Goal: Check status: Check status

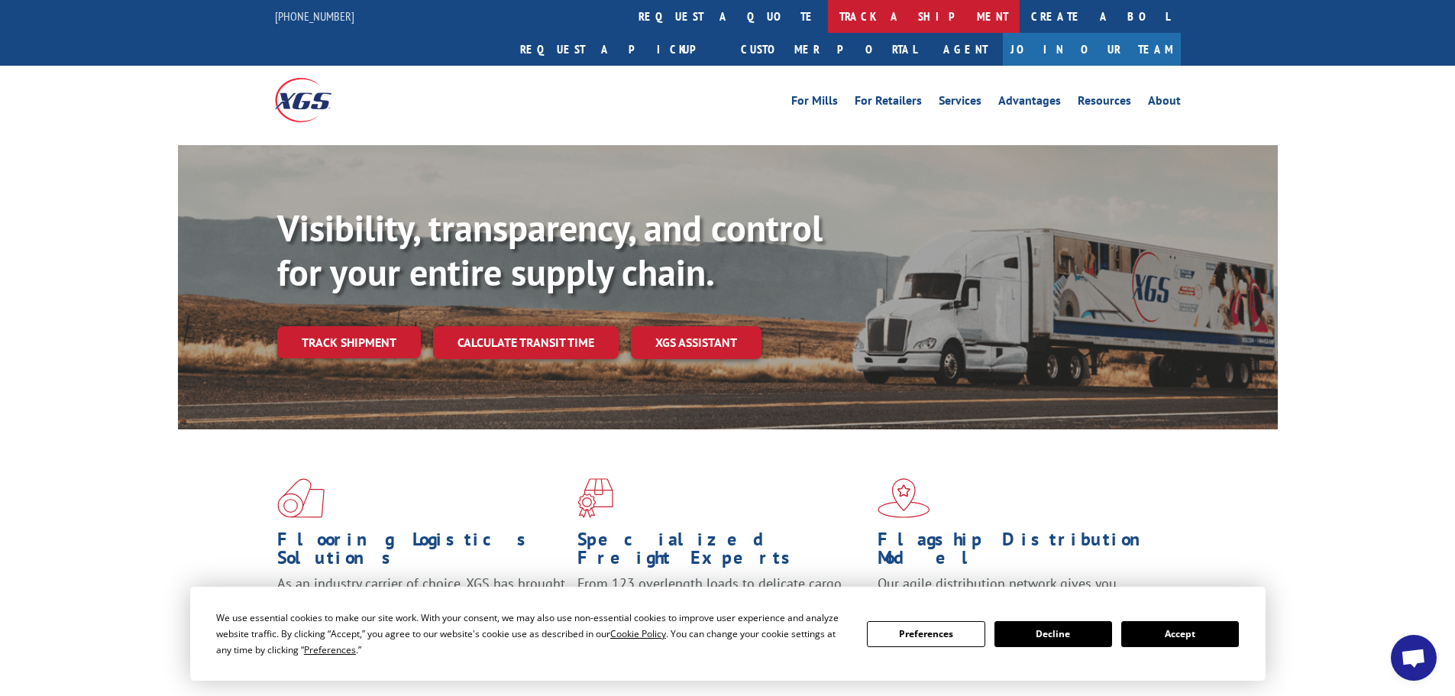
click at [828, 12] on link "track a shipment" at bounding box center [924, 16] width 192 height 33
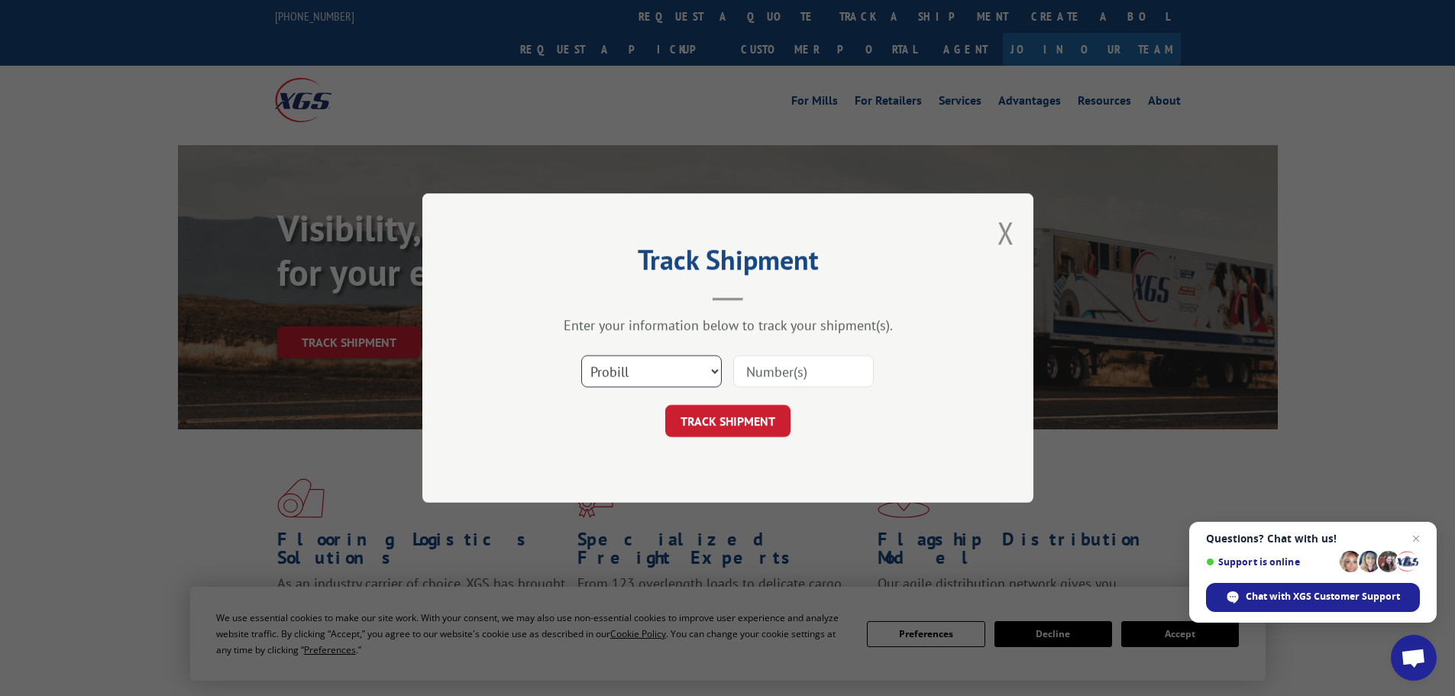
click at [625, 360] on select "Select category... Probill BOL PO" at bounding box center [651, 371] width 140 height 32
select select "po"
click at [581, 355] on select "Select category... Probill BOL PO" at bounding box center [651, 371] width 140 height 32
click at [784, 371] on input at bounding box center [803, 371] width 140 height 32
type input "38549576"
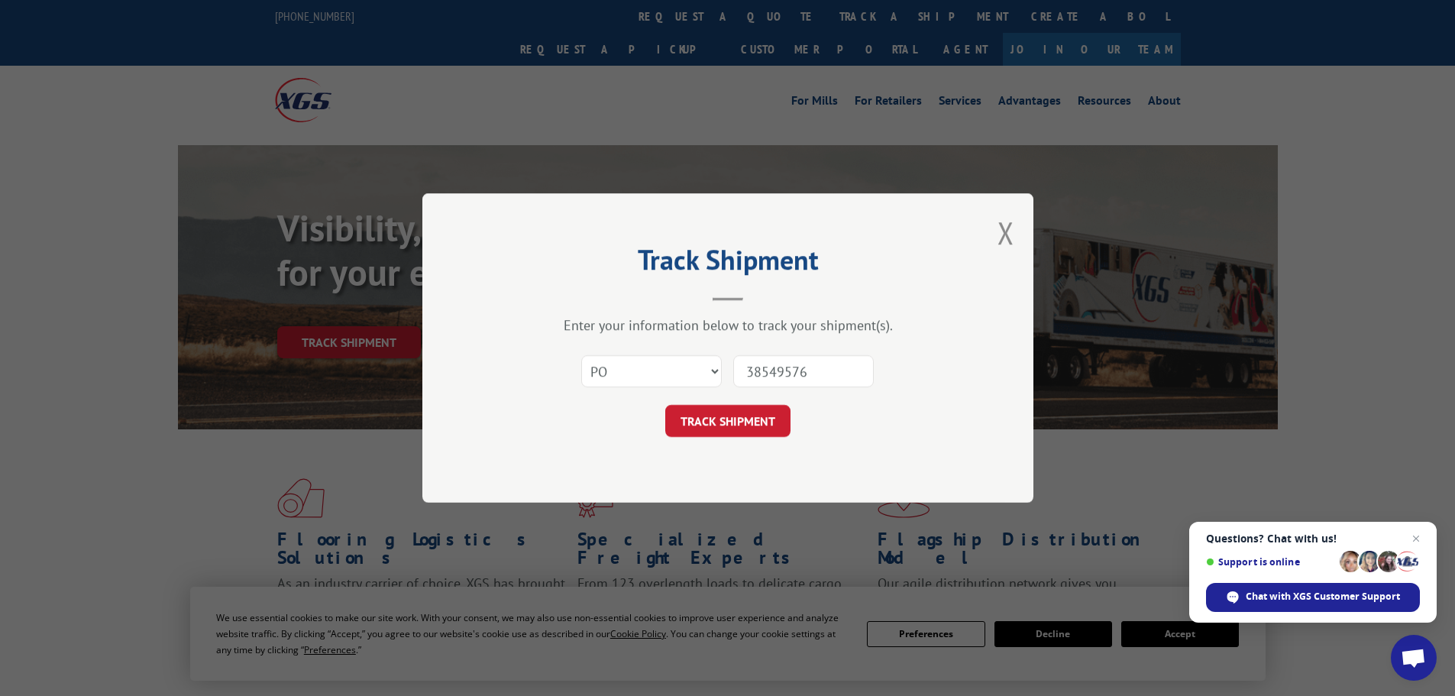
click at [665, 405] on button "TRACK SHIPMENT" at bounding box center [727, 421] width 125 height 32
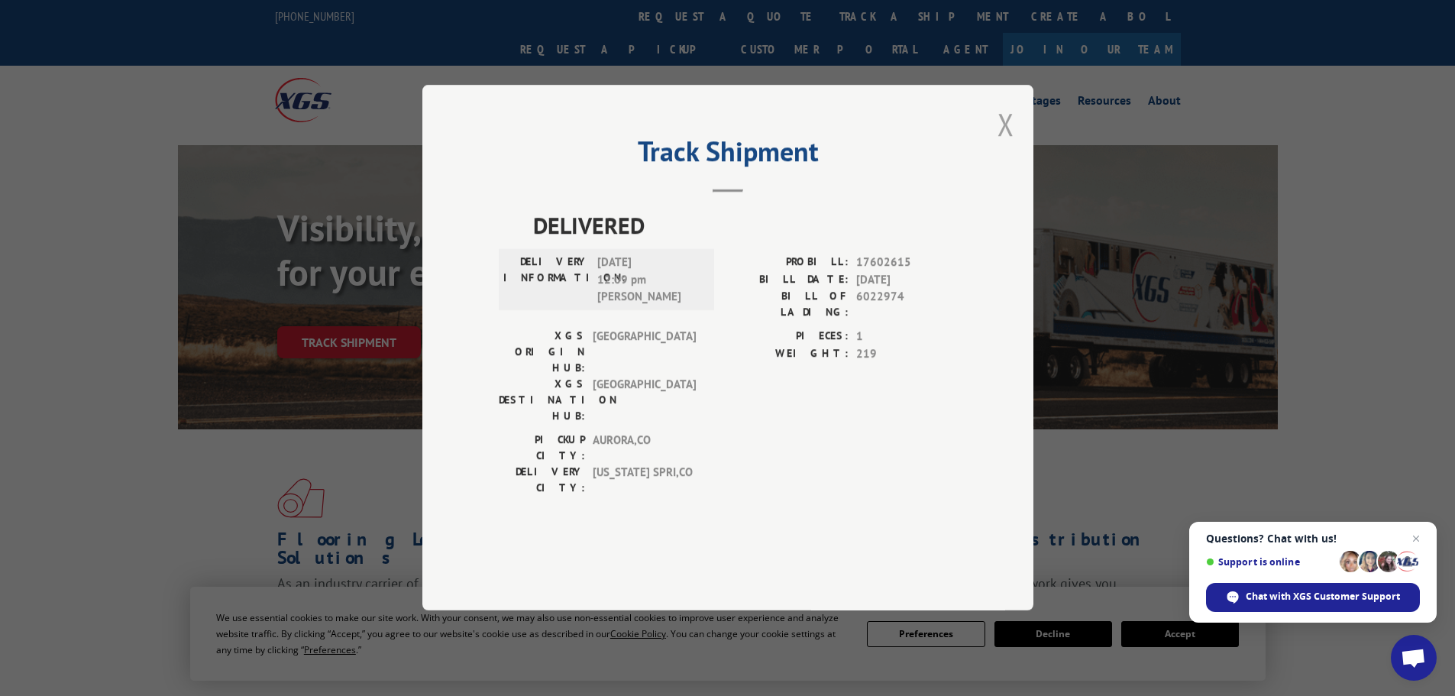
click at [1004, 144] on button "Close modal" at bounding box center [1005, 124] width 17 height 40
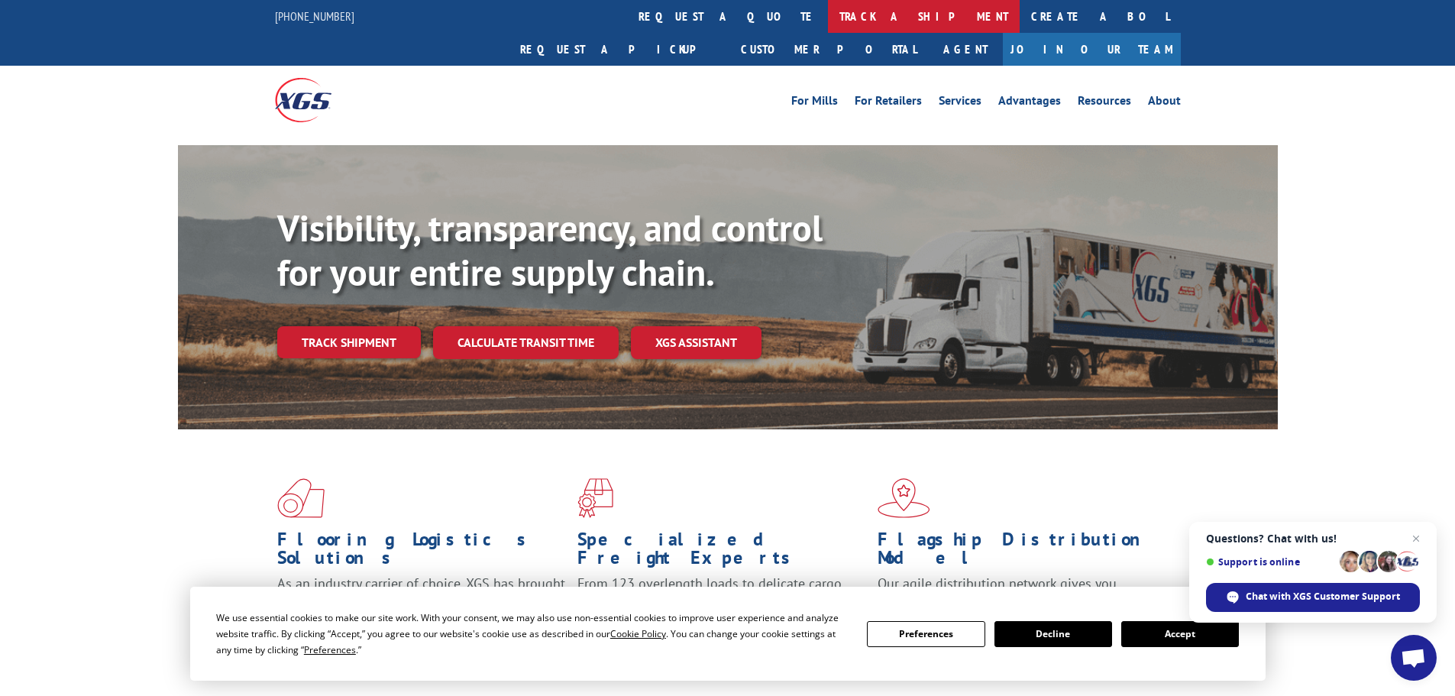
click at [828, 15] on link "track a shipment" at bounding box center [924, 16] width 192 height 33
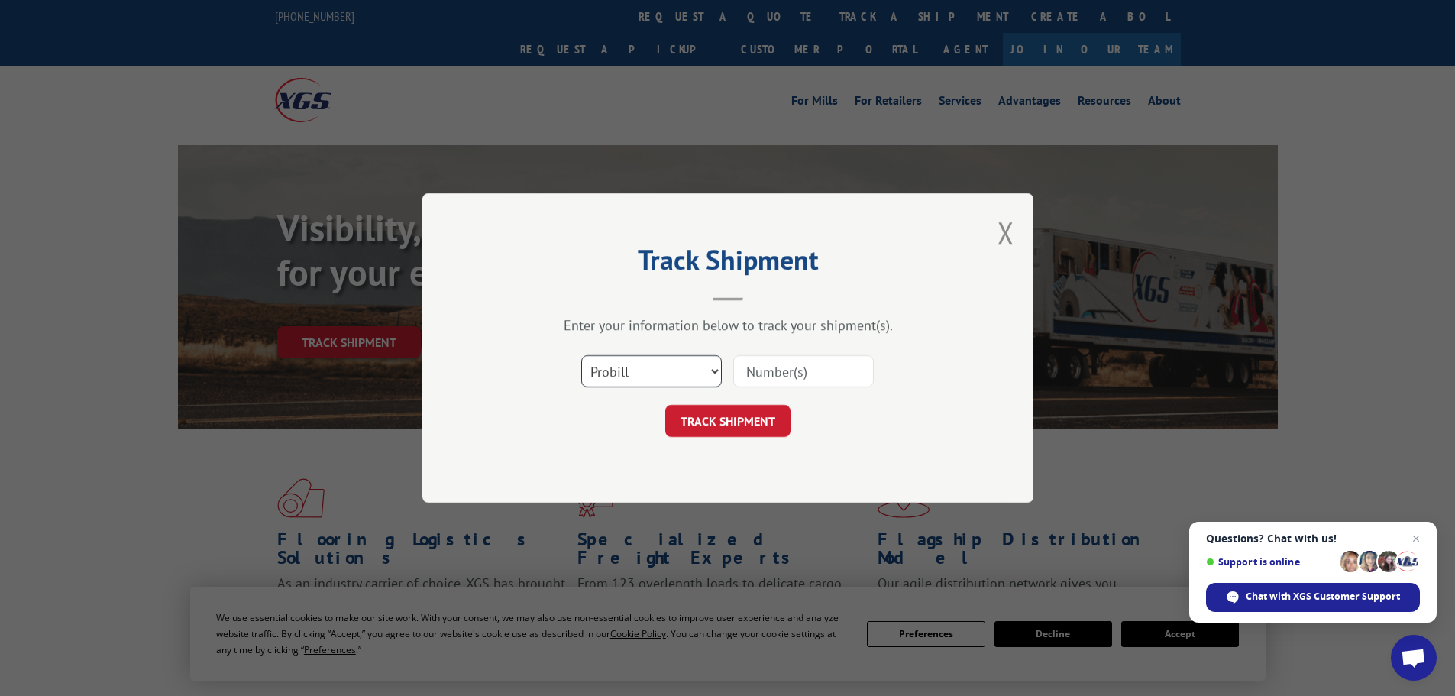
click at [677, 372] on select "Select category... Probill BOL PO" at bounding box center [651, 371] width 140 height 32
select select "po"
click at [581, 355] on select "Select category... Probill BOL PO" at bounding box center [651, 371] width 140 height 32
click at [778, 363] on input at bounding box center [803, 371] width 140 height 32
type input "38549407"
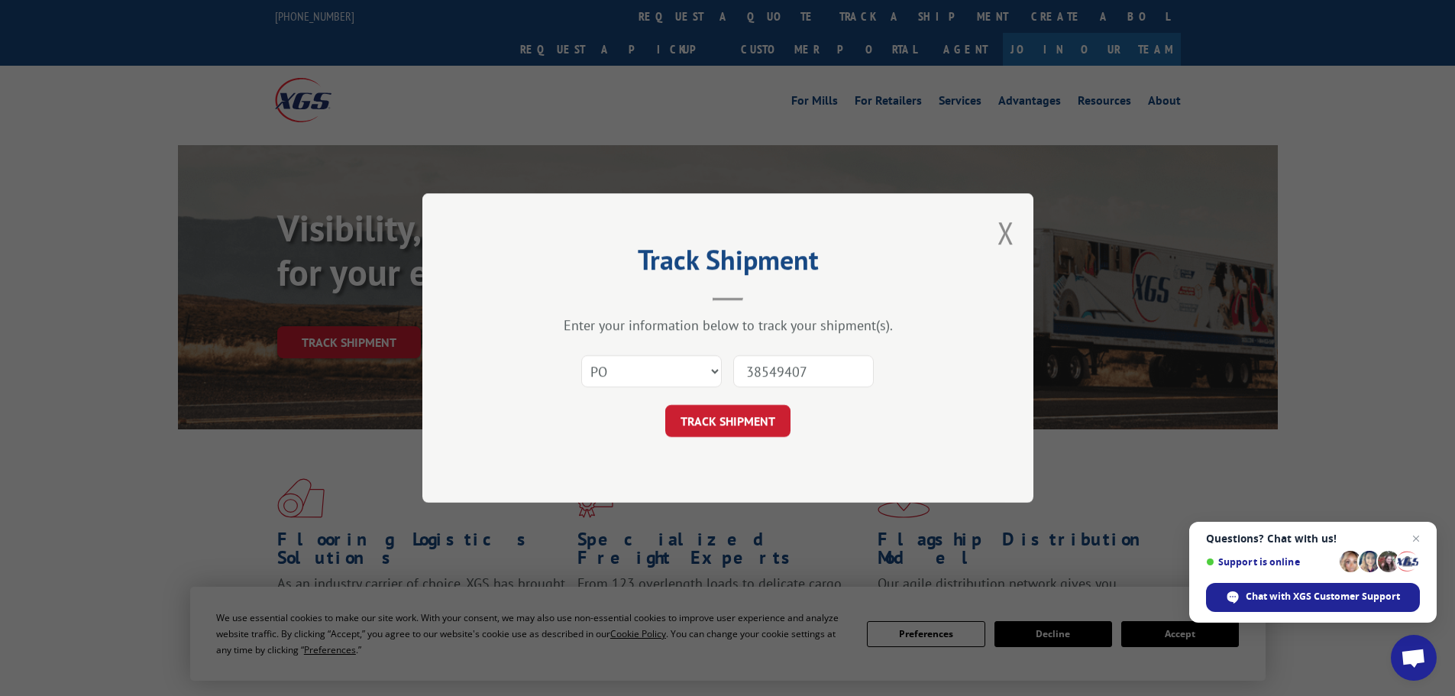
click at [665, 405] on button "TRACK SHIPMENT" at bounding box center [727, 421] width 125 height 32
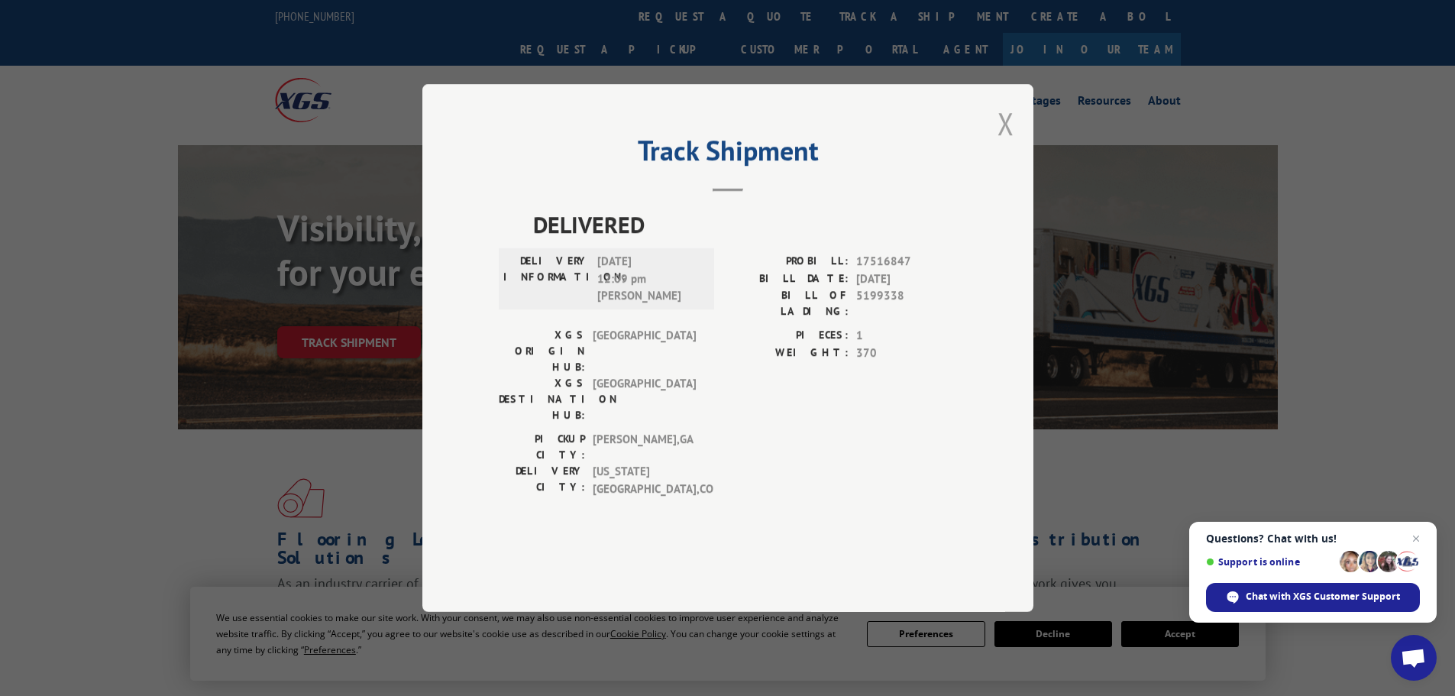
click at [1004, 144] on button "Close modal" at bounding box center [1005, 123] width 17 height 40
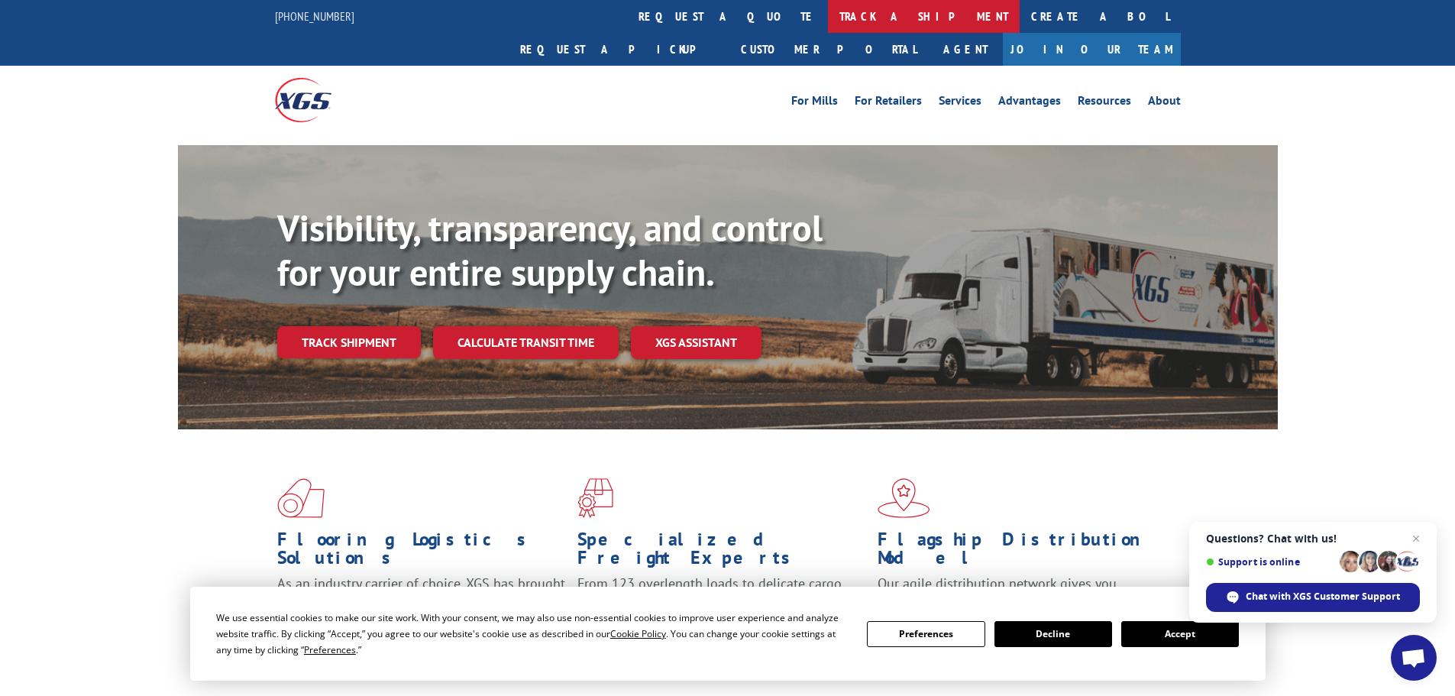
click at [828, 11] on link "track a shipment" at bounding box center [924, 16] width 192 height 33
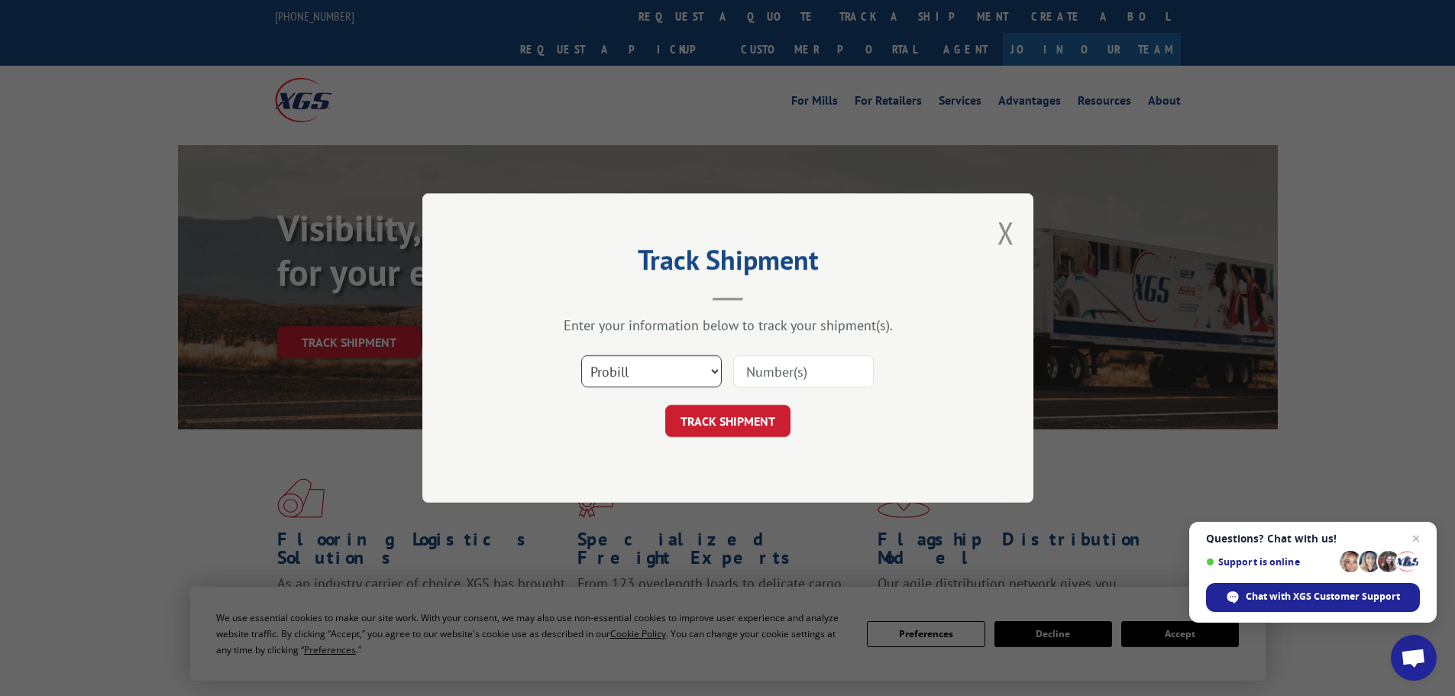
click at [643, 372] on select "Select category... Probill BOL PO" at bounding box center [651, 371] width 140 height 32
select select "po"
click at [581, 355] on select "Select category... Probill BOL PO" at bounding box center [651, 371] width 140 height 32
click at [749, 368] on input at bounding box center [803, 371] width 140 height 32
type input "38549580"
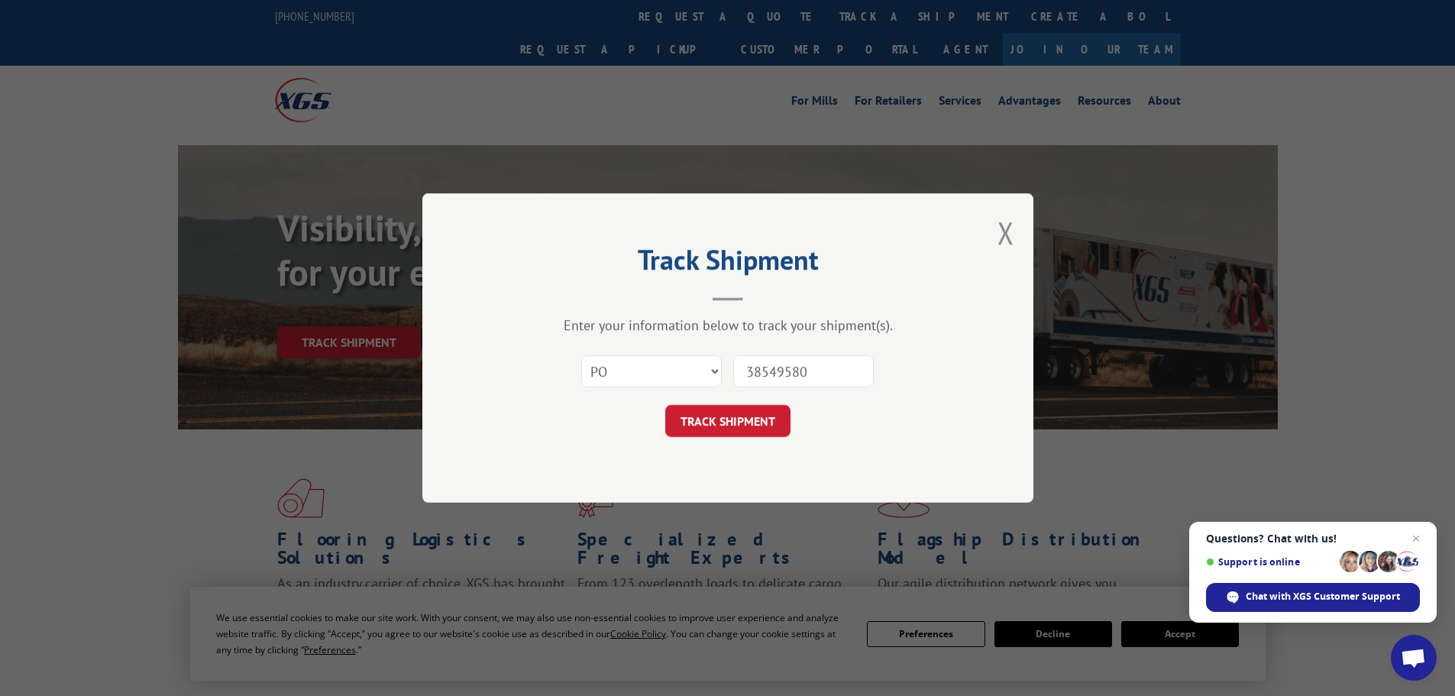
click button "TRACK SHIPMENT" at bounding box center [727, 421] width 125 height 32
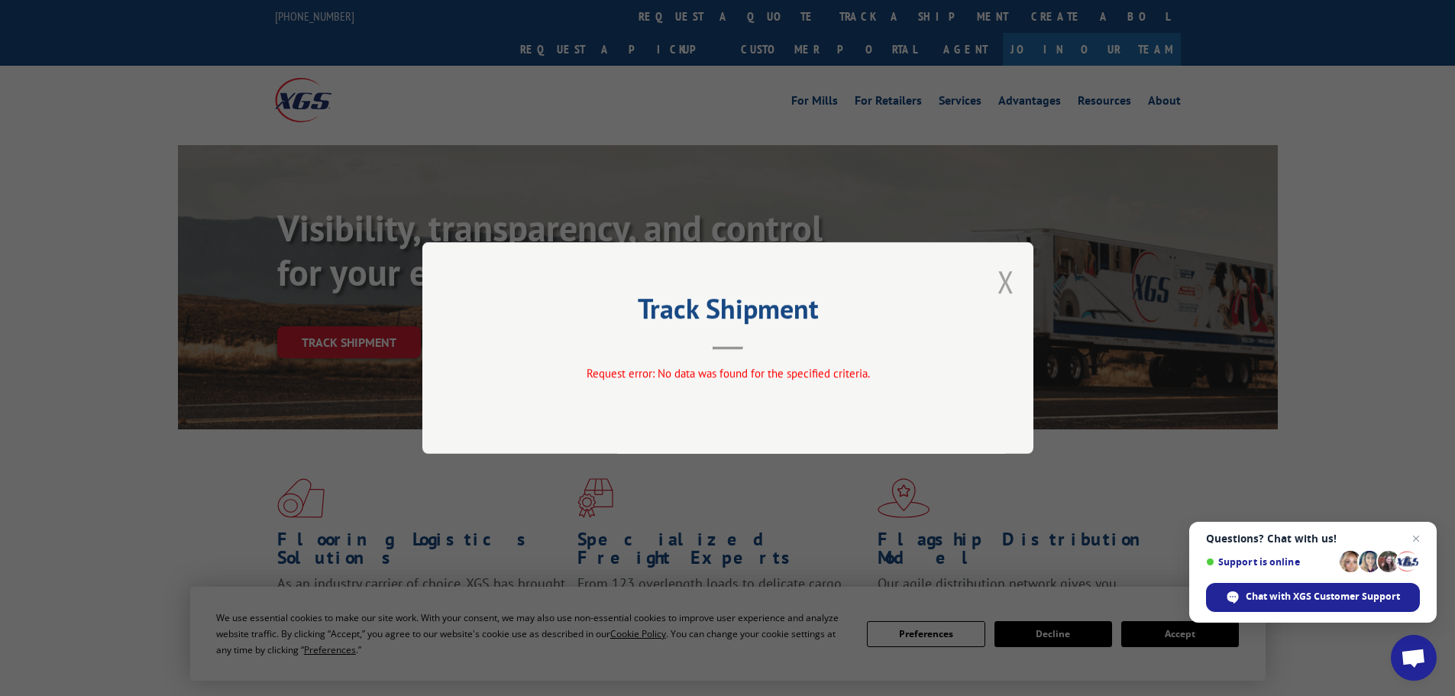
click at [1003, 278] on button "Close modal" at bounding box center [1005, 281] width 17 height 40
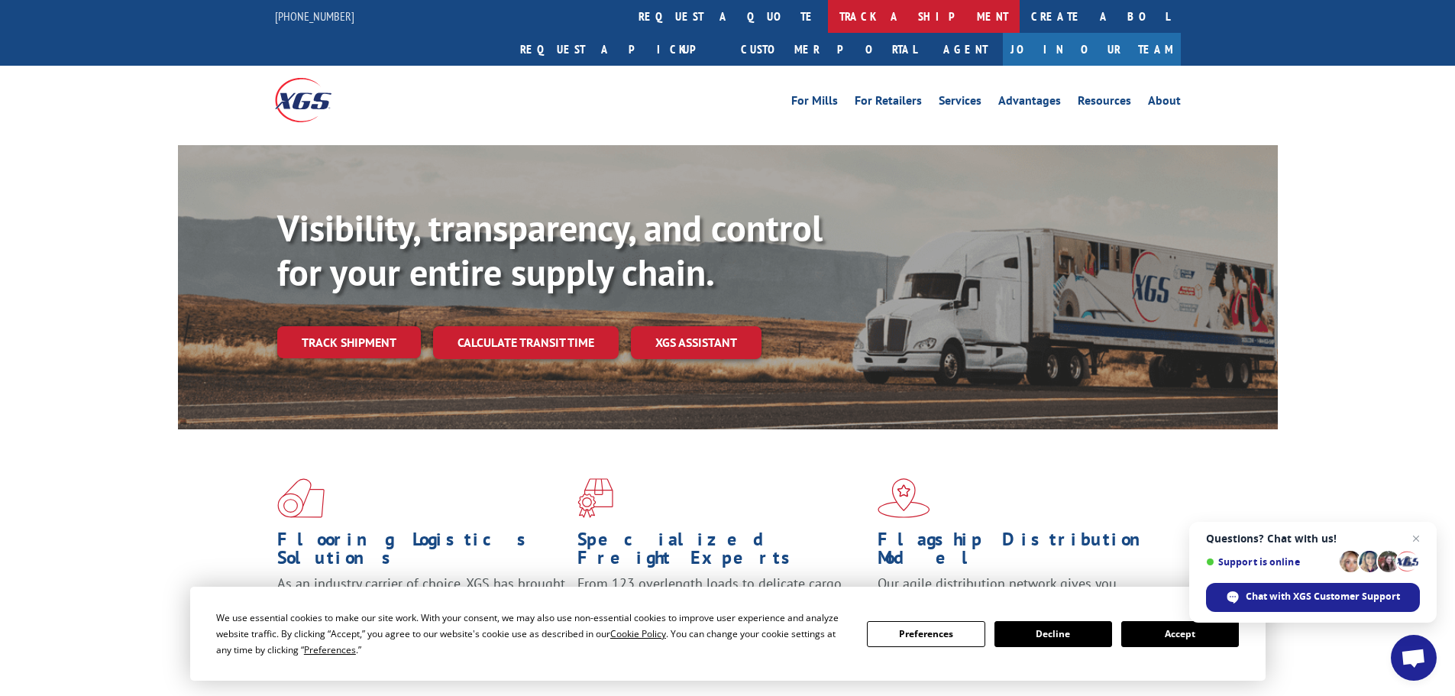
click at [828, 18] on link "track a shipment" at bounding box center [924, 16] width 192 height 33
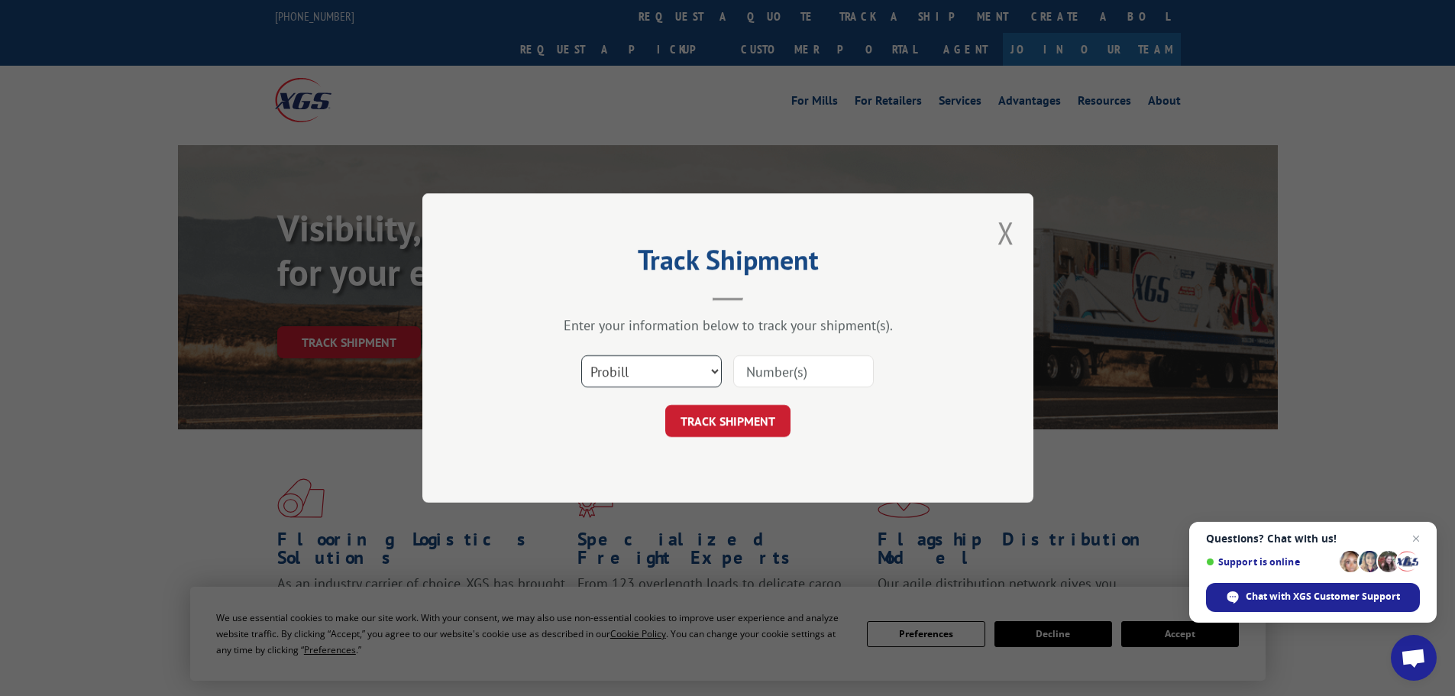
click at [625, 370] on select "Select category... Probill BOL PO" at bounding box center [651, 371] width 140 height 32
select select "po"
click at [581, 355] on select "Select category... Probill BOL PO" at bounding box center [651, 371] width 140 height 32
click at [767, 372] on input at bounding box center [803, 371] width 140 height 32
type input "38549580"
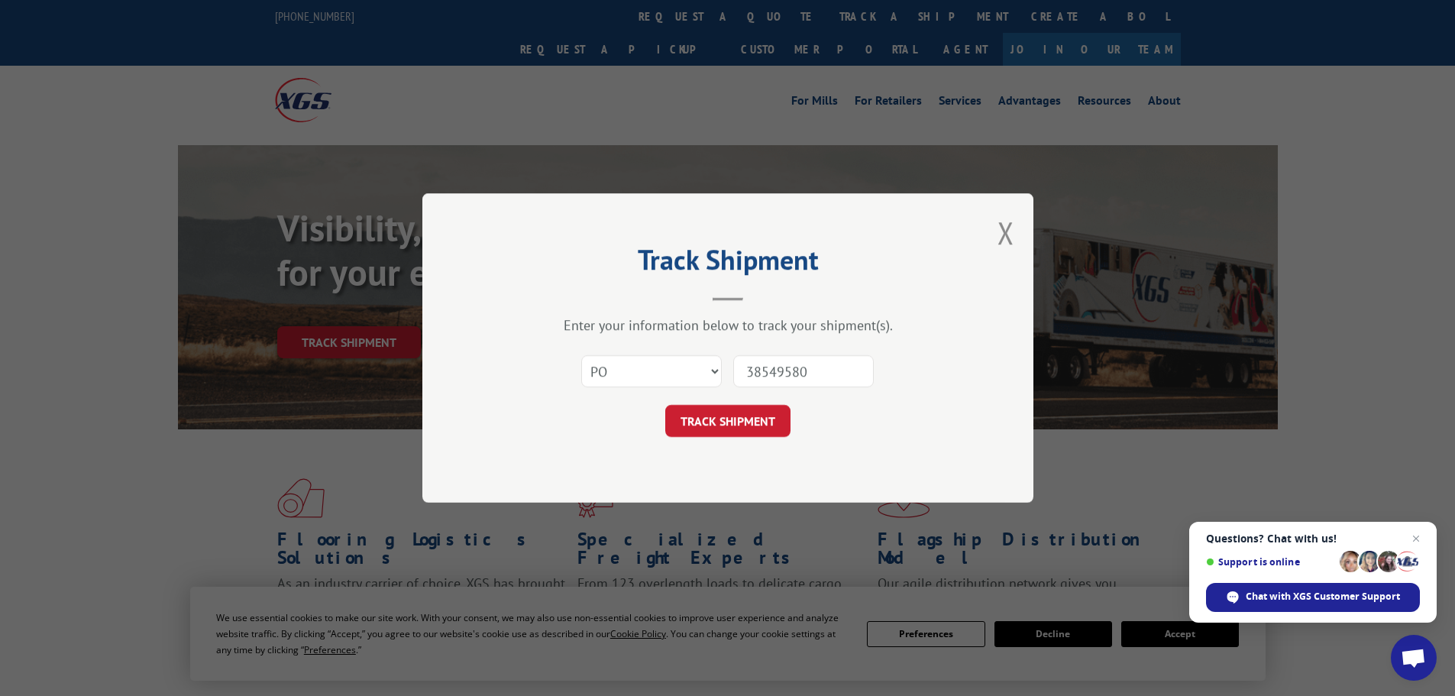
click at [665, 405] on button "TRACK SHIPMENT" at bounding box center [727, 421] width 125 height 32
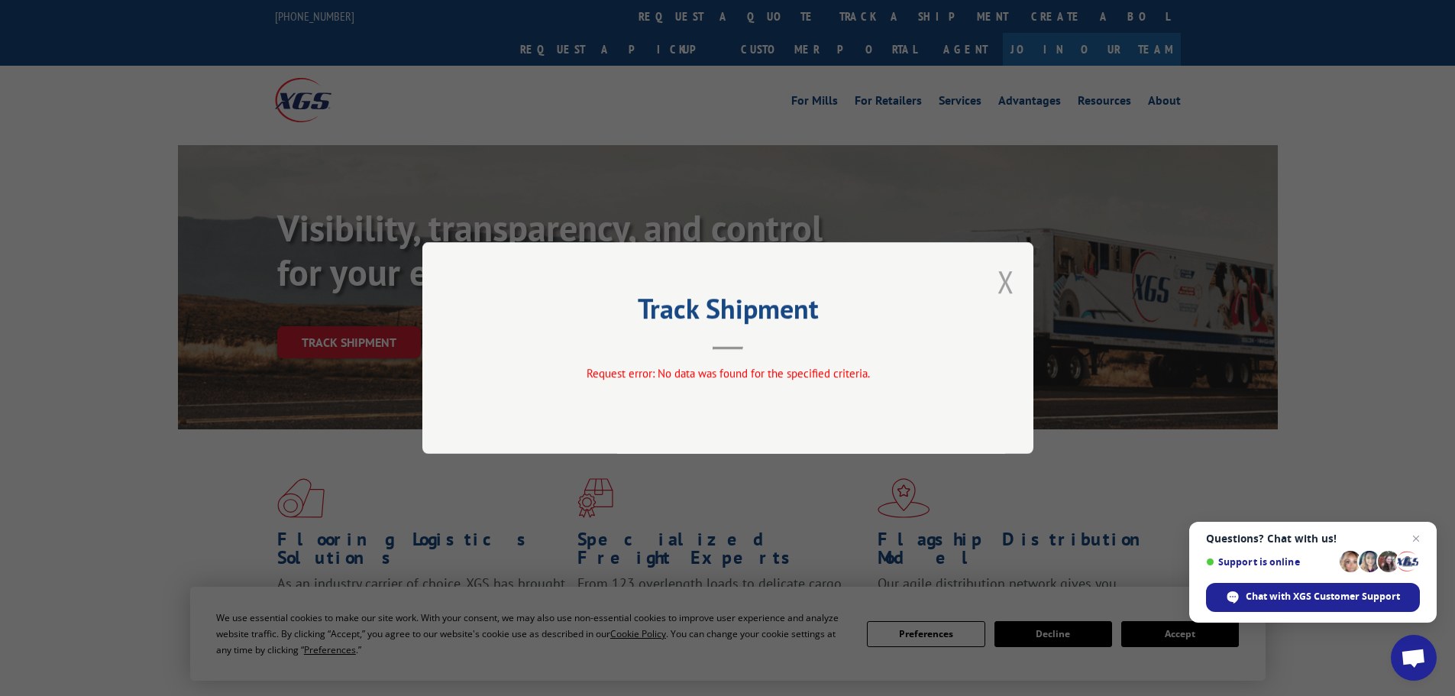
click at [1009, 283] on button "Close modal" at bounding box center [1005, 281] width 17 height 40
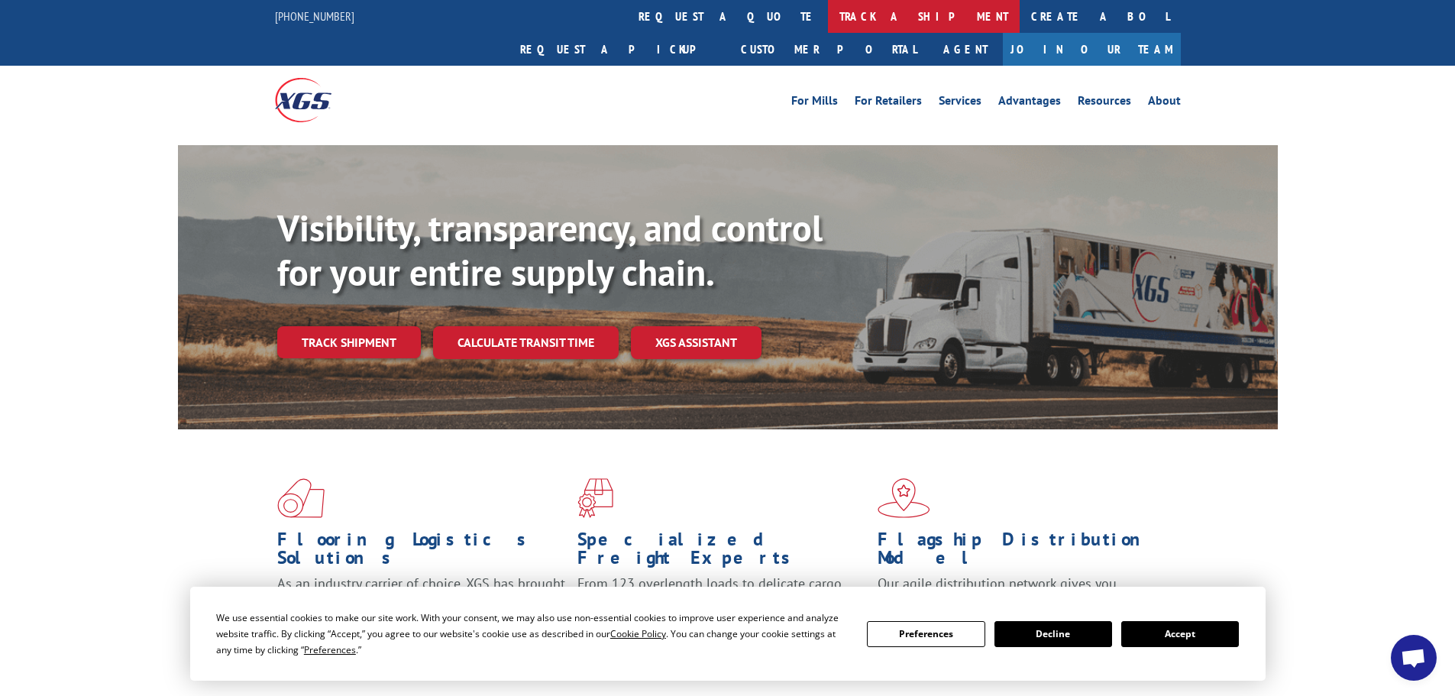
click at [828, 14] on link "track a shipment" at bounding box center [924, 16] width 192 height 33
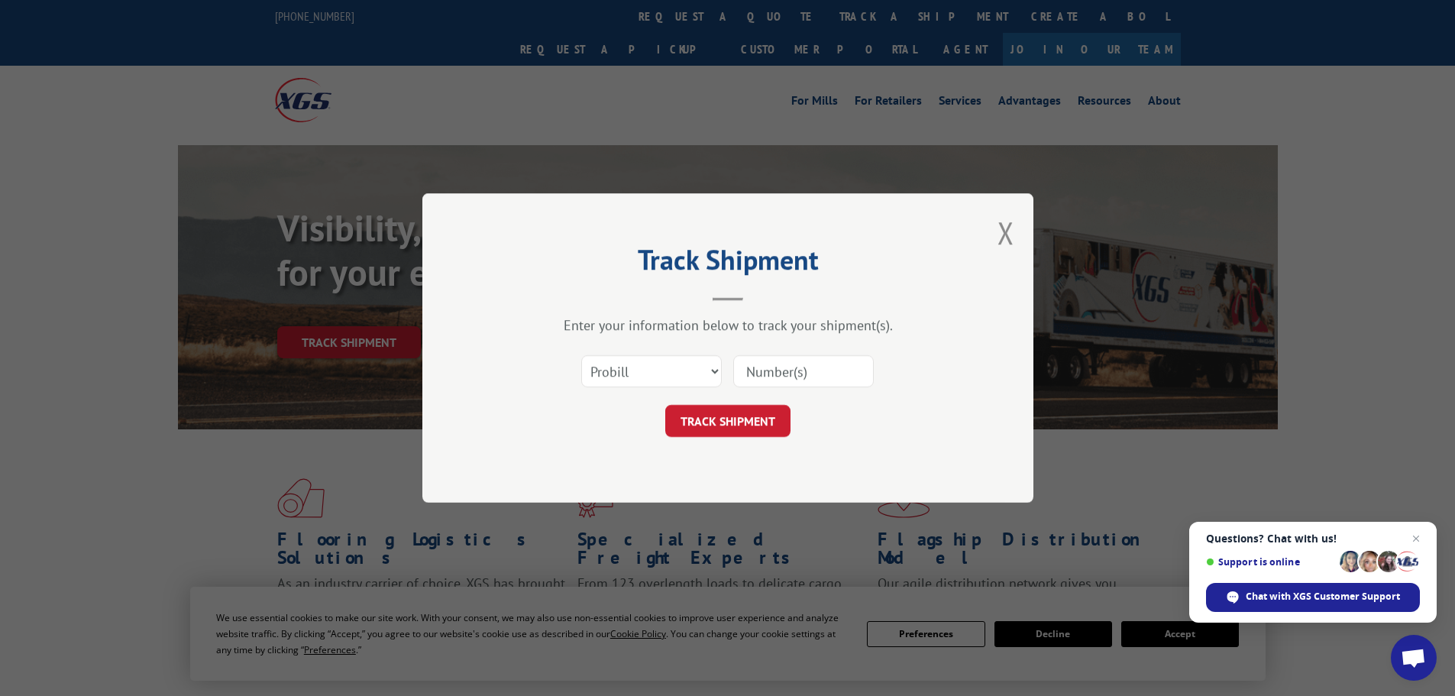
click at [785, 376] on input at bounding box center [803, 371] width 140 height 32
paste input "17517931"
type input "17517931"
click at [748, 418] on button "TRACK SHIPMENT" at bounding box center [727, 421] width 125 height 32
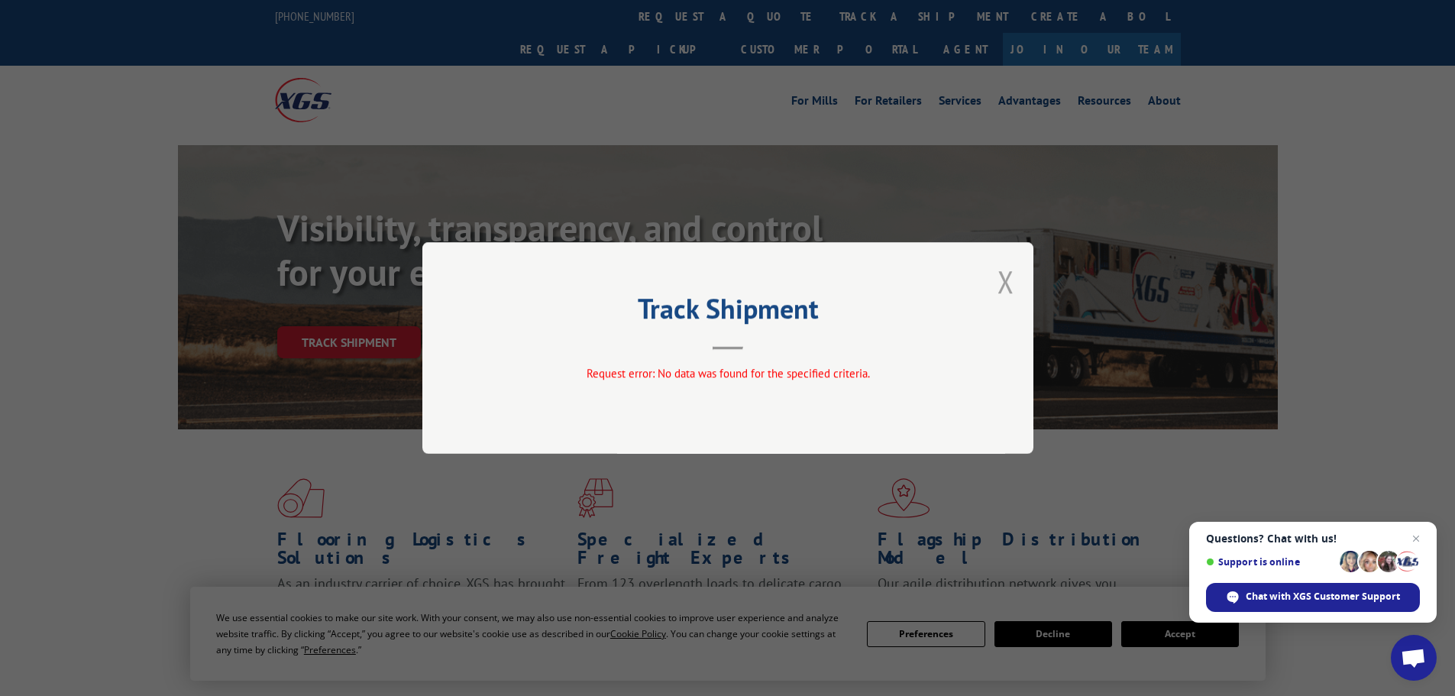
click at [1000, 275] on button "Close modal" at bounding box center [1005, 281] width 17 height 40
